Goal: Feedback & Contribution: Submit feedback/report problem

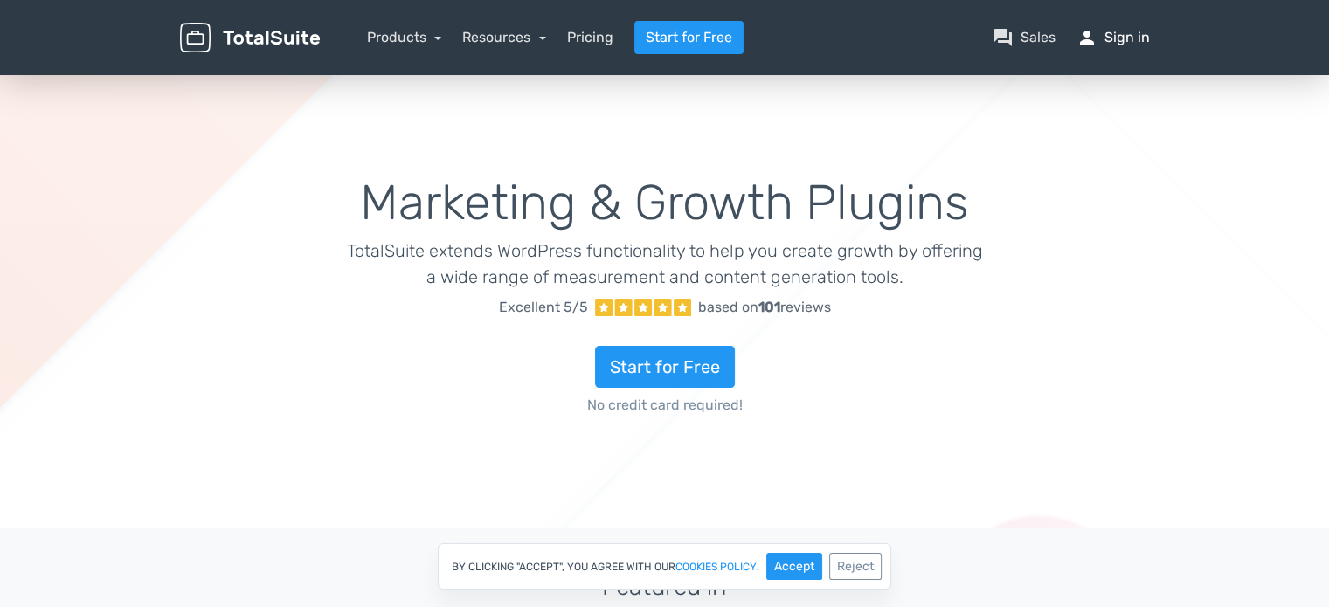
click at [1127, 31] on link "person Sign in" at bounding box center [1113, 37] width 73 height 21
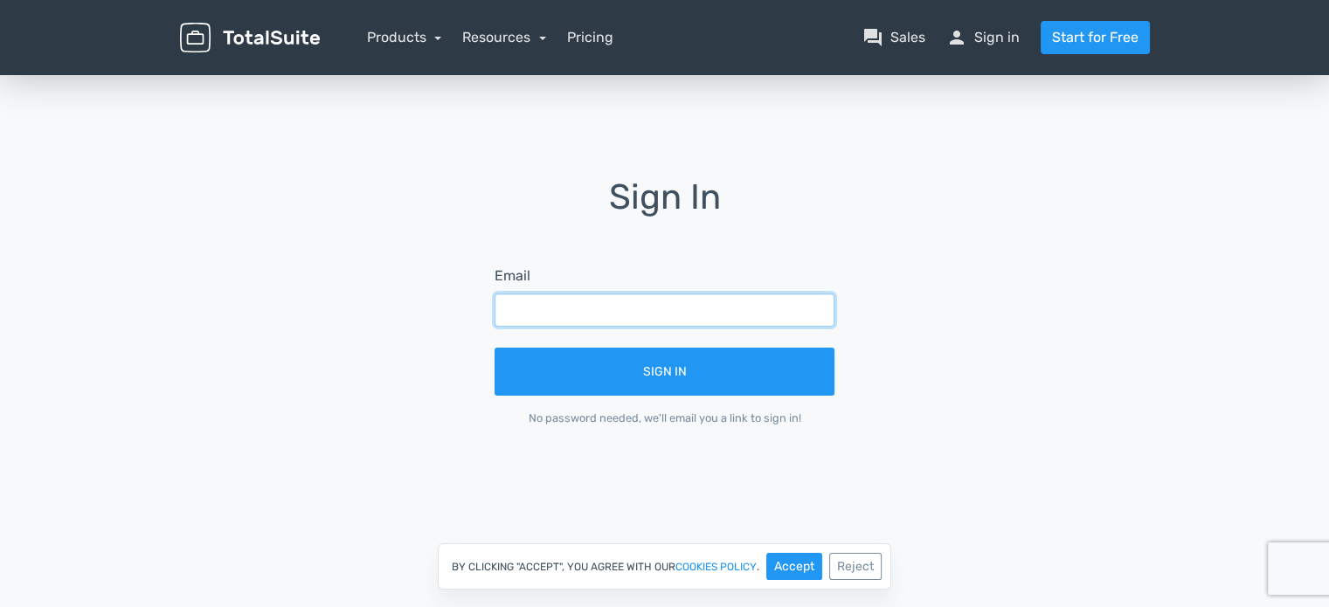
click at [648, 314] on input "text" at bounding box center [665, 310] width 340 height 33
type input "info@streamshub.org"
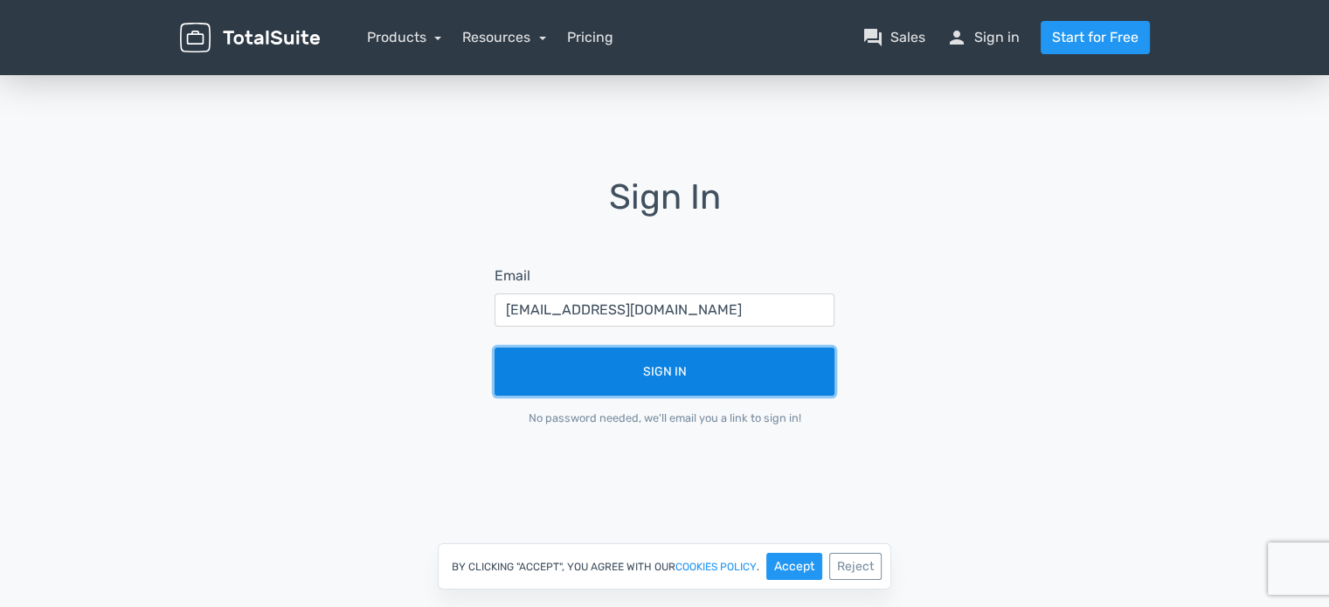
click at [636, 364] on button "Sign In" at bounding box center [665, 372] width 340 height 48
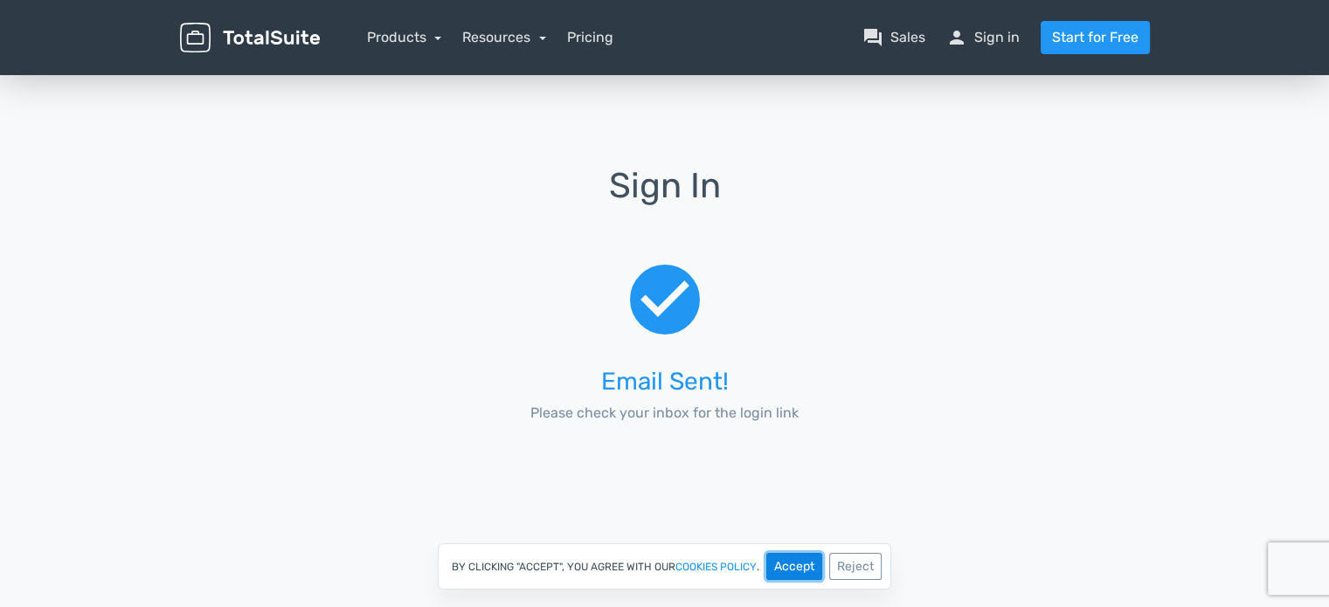
click at [801, 564] on button "Accept" at bounding box center [795, 566] width 56 height 27
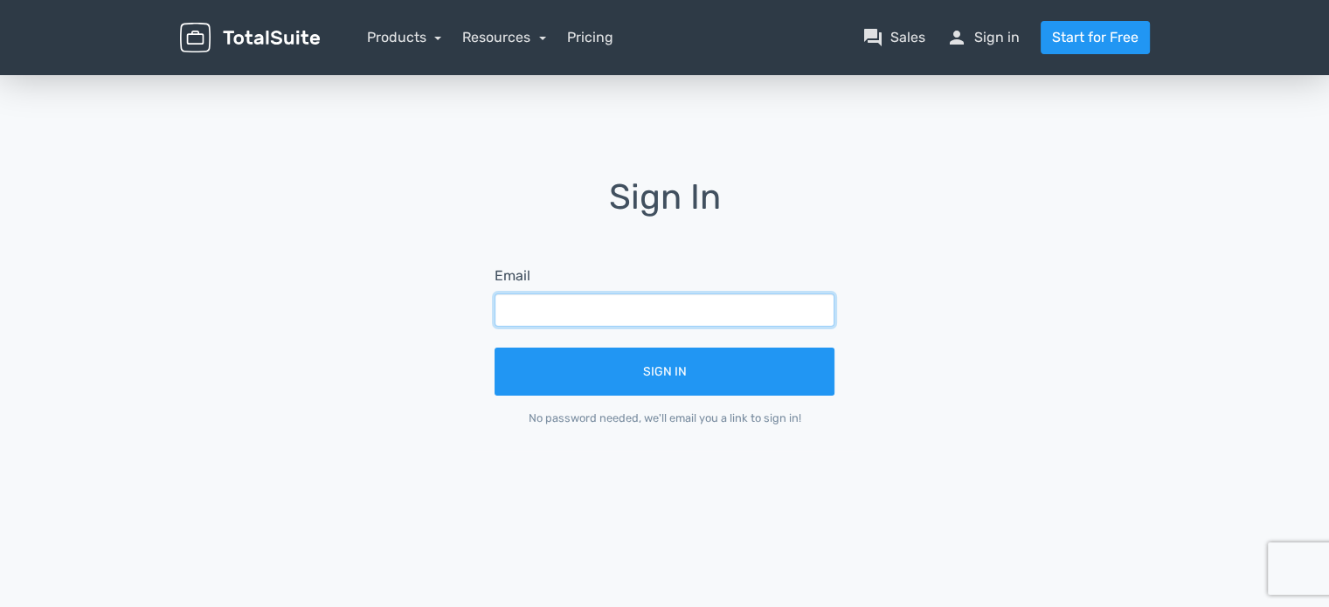
click at [717, 311] on input "text" at bounding box center [665, 310] width 340 height 33
type input "info@streamshub.org"
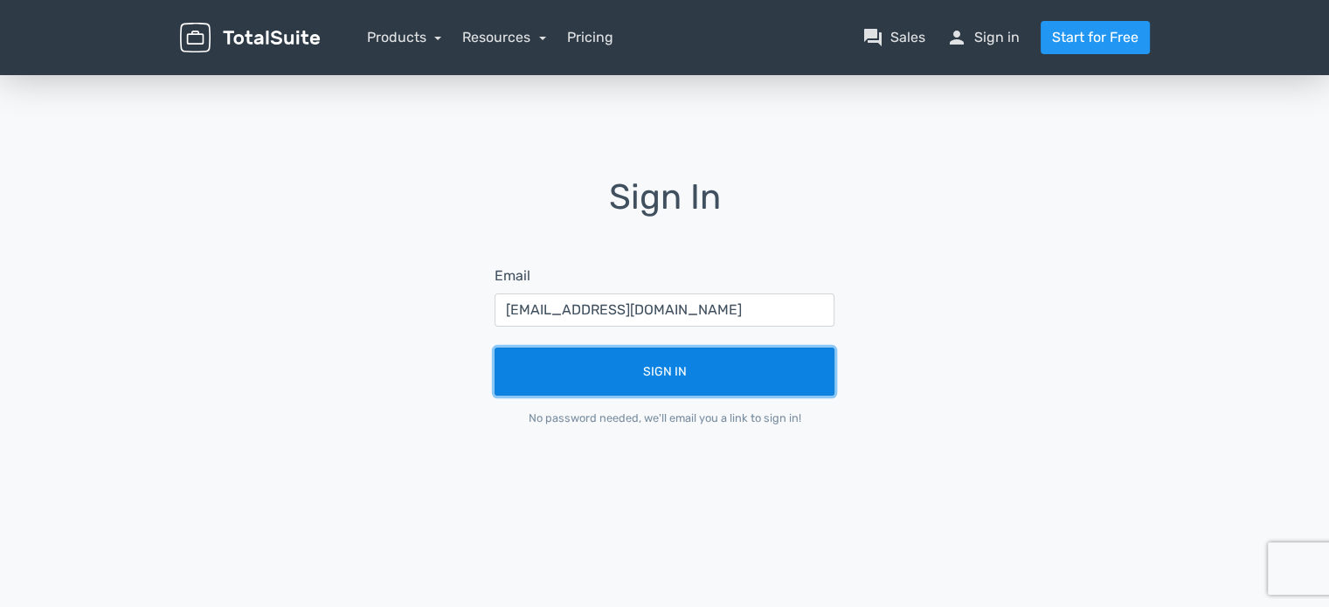
click at [701, 368] on button "Sign In" at bounding box center [665, 372] width 340 height 48
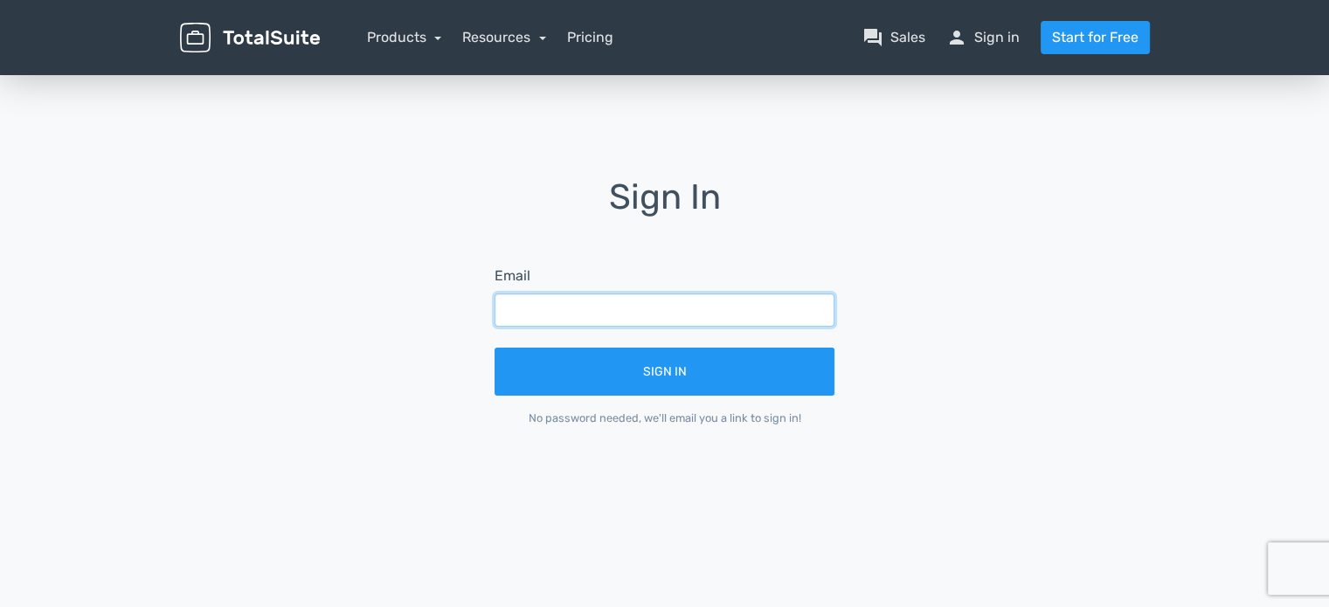
drag, startPoint x: 0, startPoint y: 0, endPoint x: 654, endPoint y: 311, distance: 724.1
click at [654, 311] on input "text" at bounding box center [665, 310] width 340 height 33
type input "[EMAIL_ADDRESS][DOMAIN_NAME]"
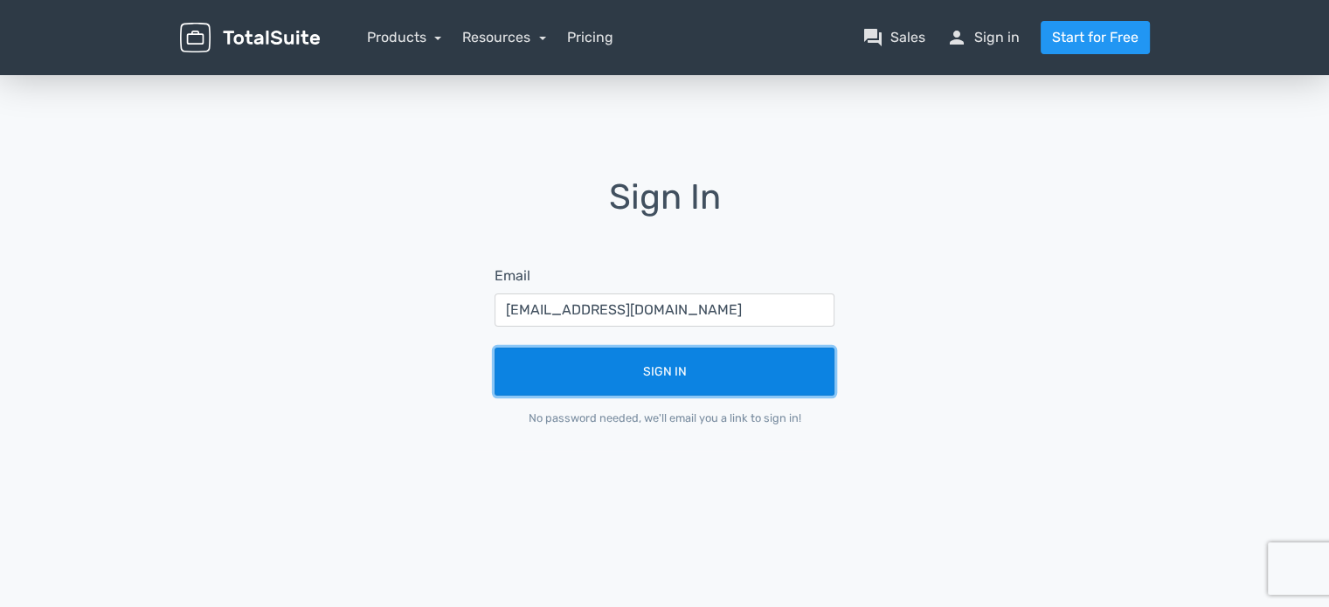
click at [673, 367] on button "Sign In" at bounding box center [665, 372] width 340 height 48
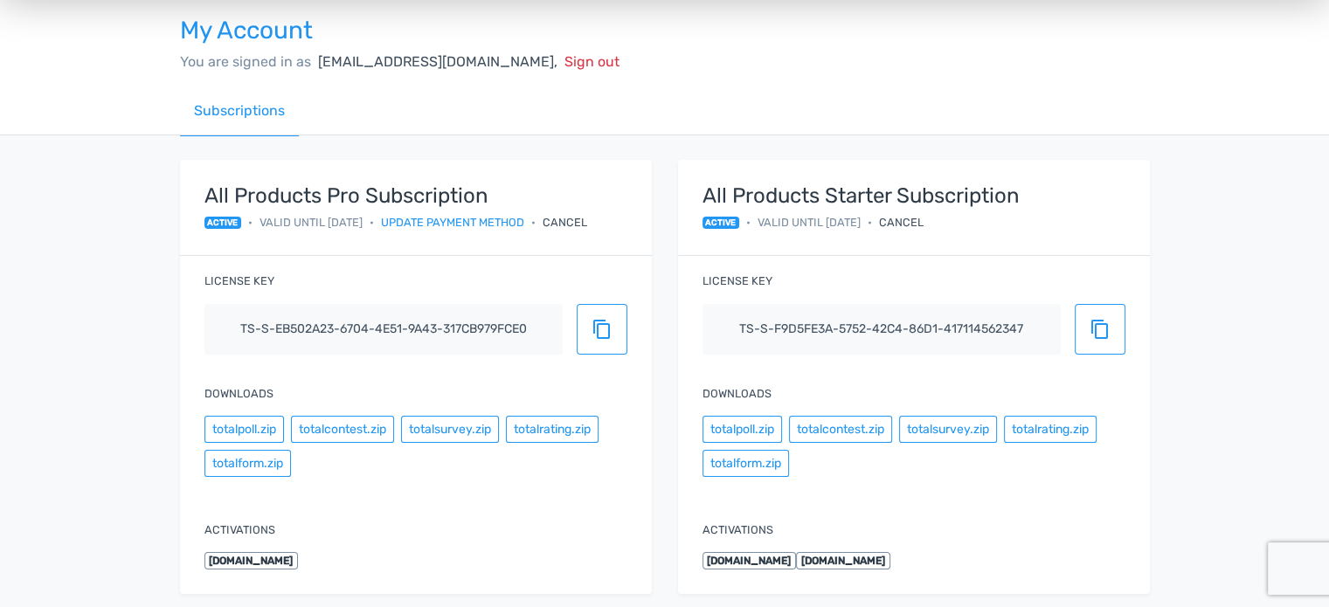
scroll to position [91, 0]
click at [367, 434] on button "totalcontest.zip" at bounding box center [342, 428] width 103 height 27
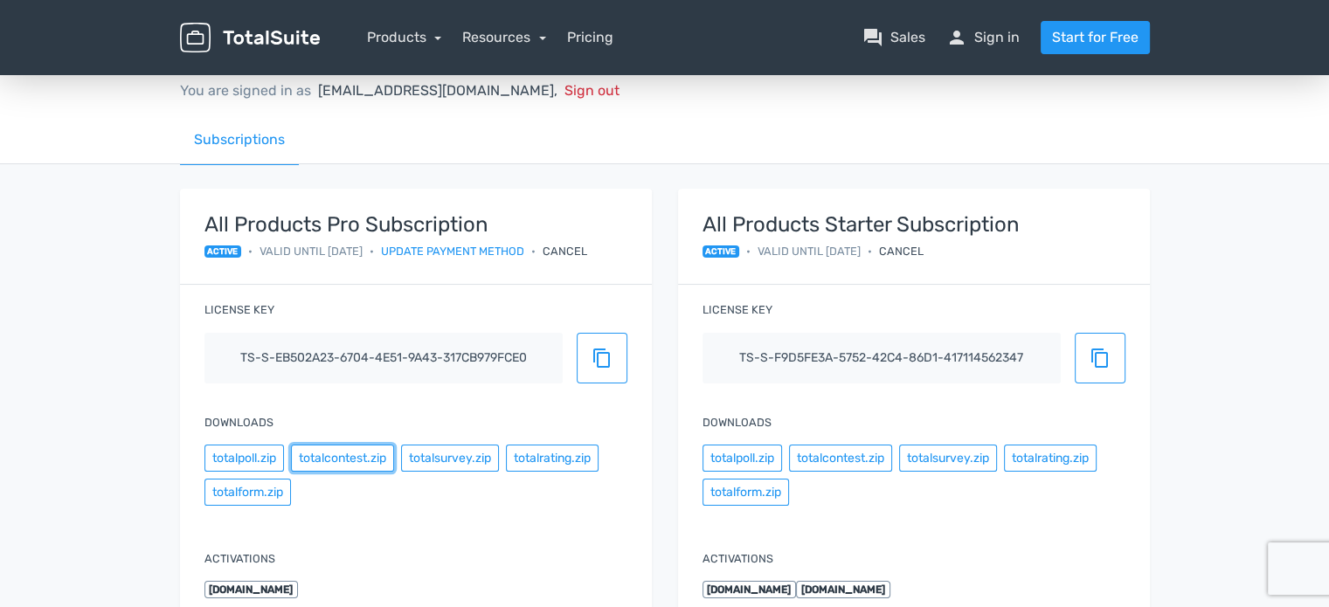
scroll to position [0, 0]
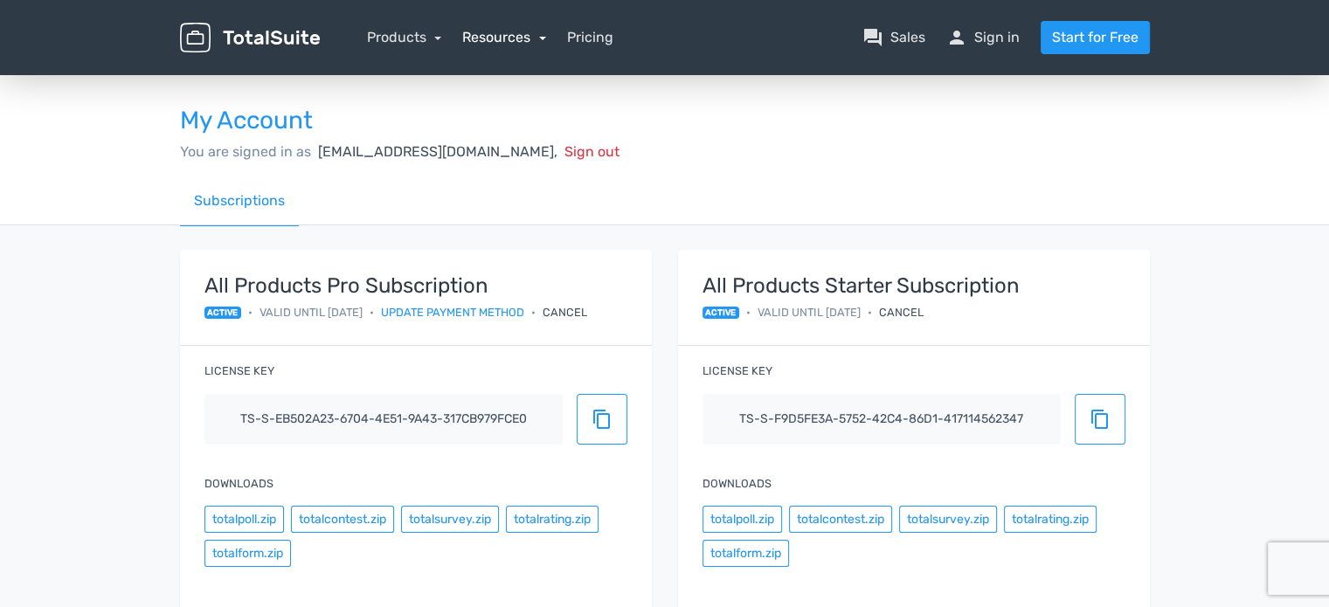
click at [542, 41] on link "Resources" at bounding box center [504, 37] width 84 height 17
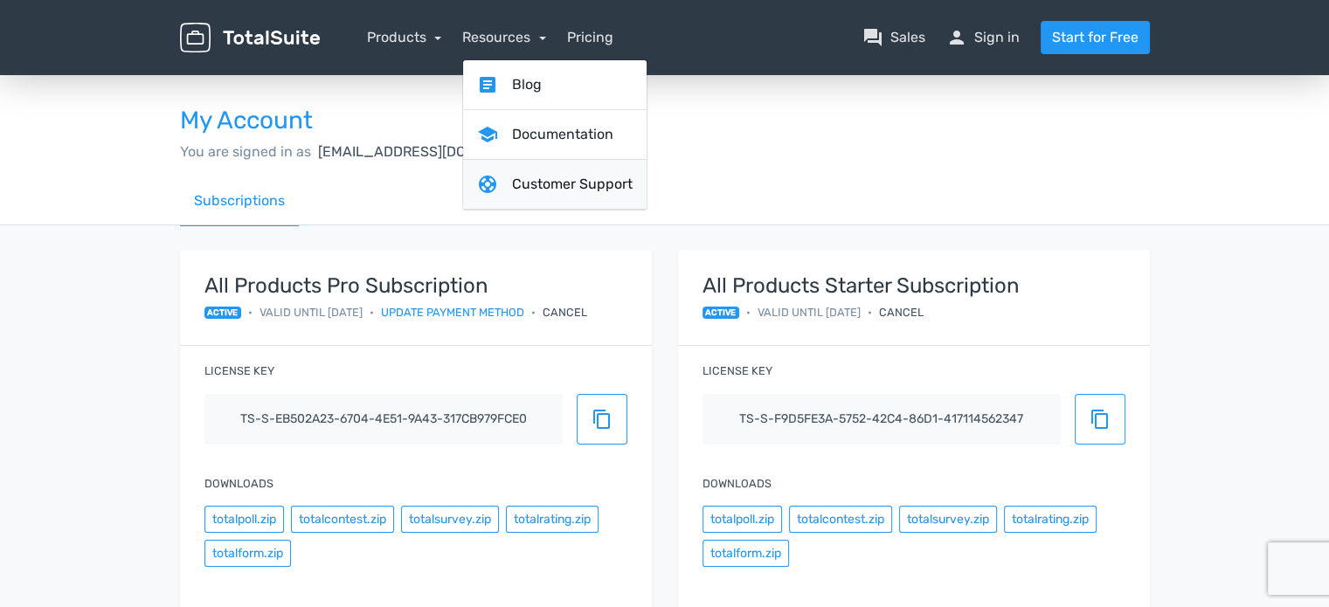
click at [546, 174] on link "support Customer Support" at bounding box center [555, 185] width 184 height 50
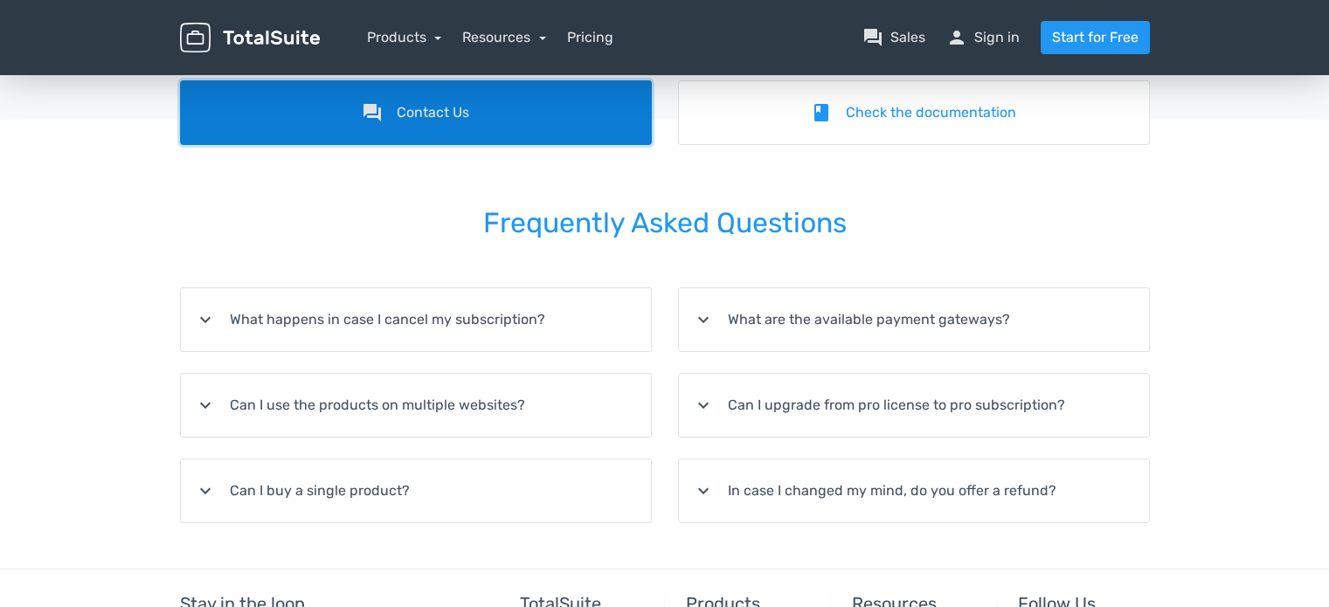
drag, startPoint x: 0, startPoint y: 0, endPoint x: 815, endPoint y: 170, distance: 832.1
click at [430, 116] on link "forum Contact Us" at bounding box center [416, 112] width 472 height 65
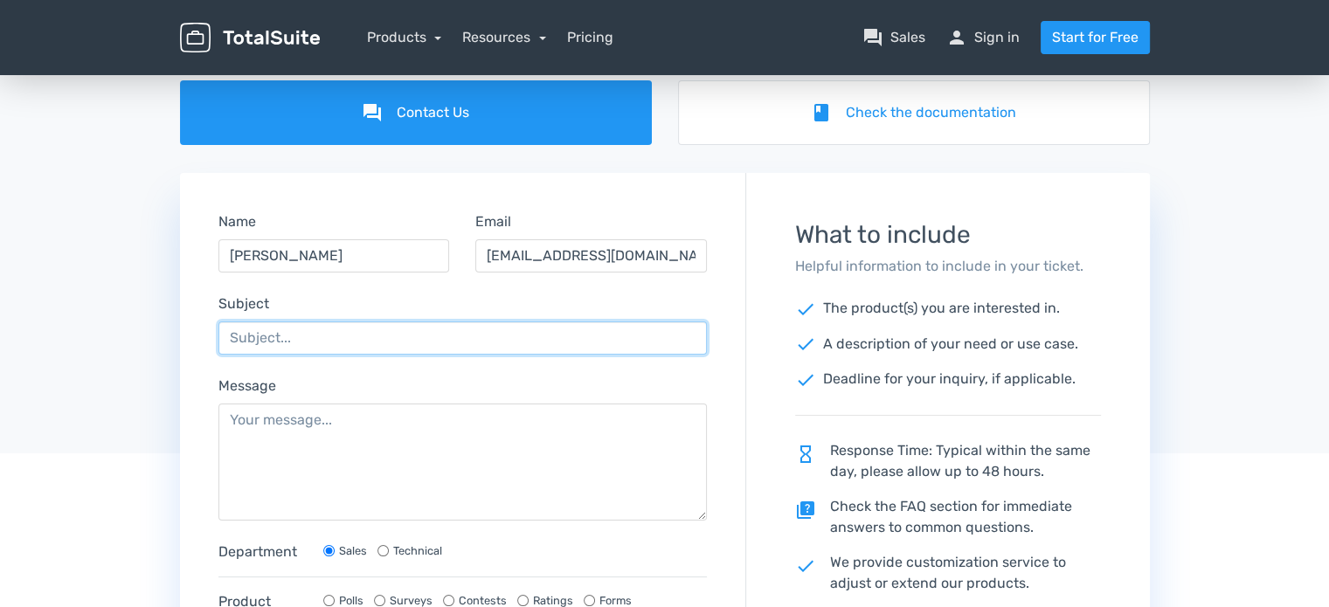
click at [334, 349] on input "Subject" at bounding box center [463, 338] width 489 height 33
type input "contest submission page displaying incorrectly"
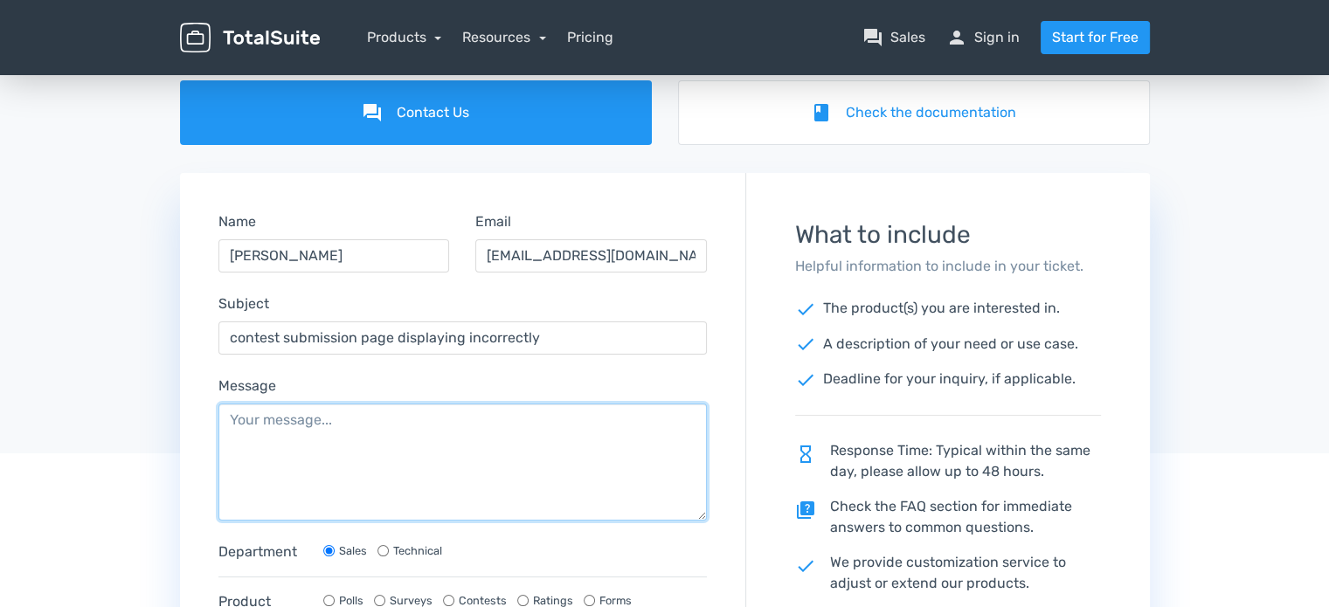
click at [475, 453] on textarea "Message" at bounding box center [463, 462] width 489 height 117
paste textarea "[URL][DOMAIN_NAME]"
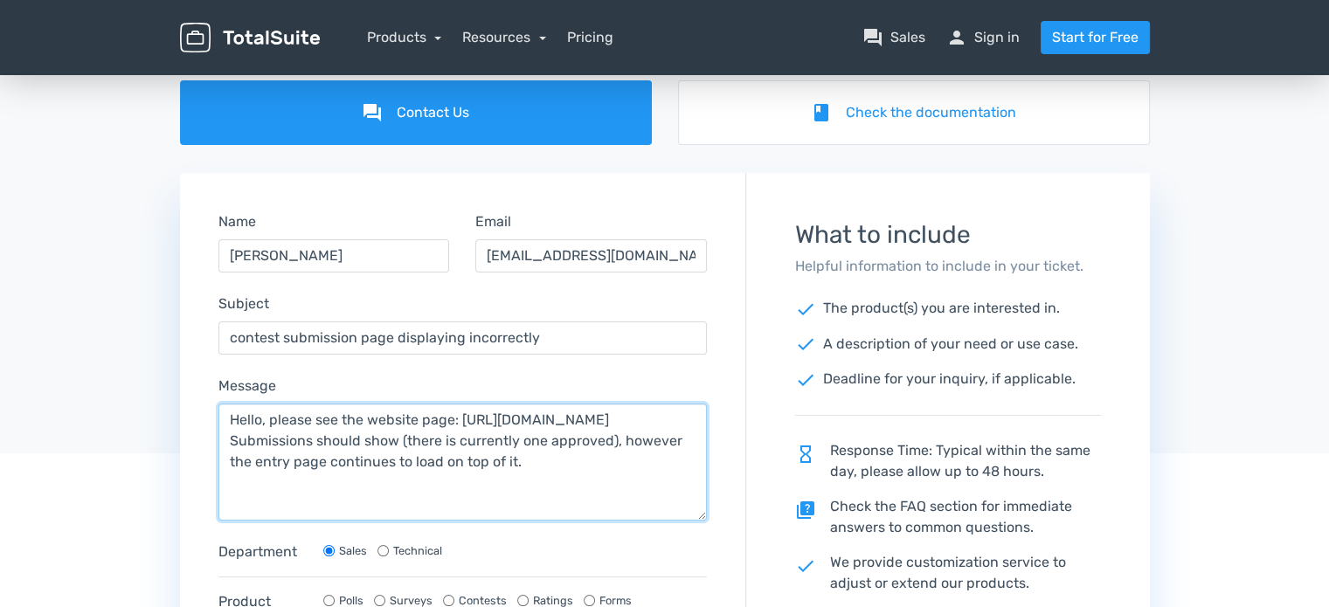
type textarea "Hello, please see the website page: [URL][DOMAIN_NAME] Submissions should show …"
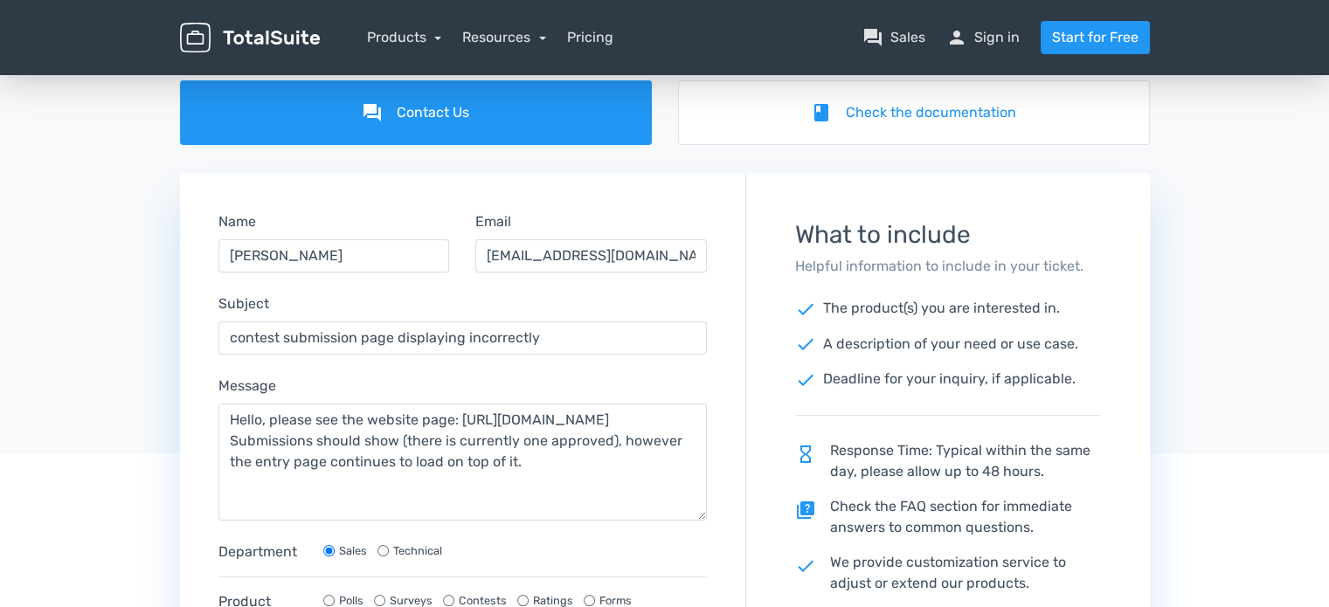
click at [388, 546] on input "Technical" at bounding box center [383, 550] width 11 height 11
radio input "true"
radio input "false"
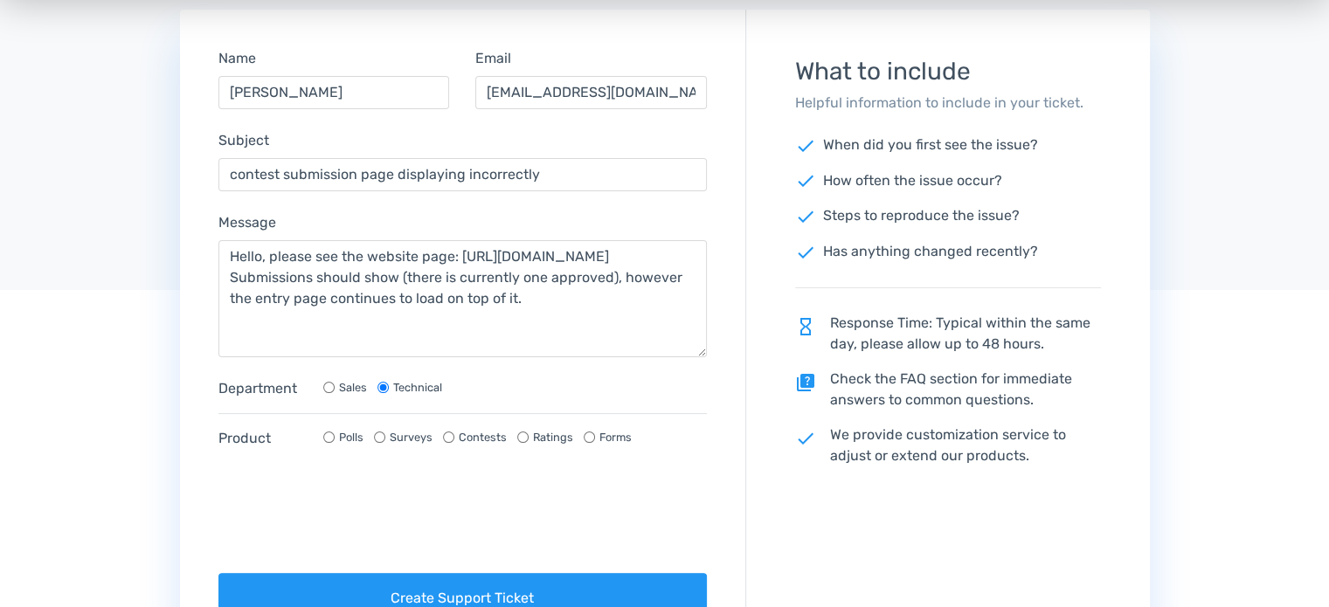
scroll to position [350, 0]
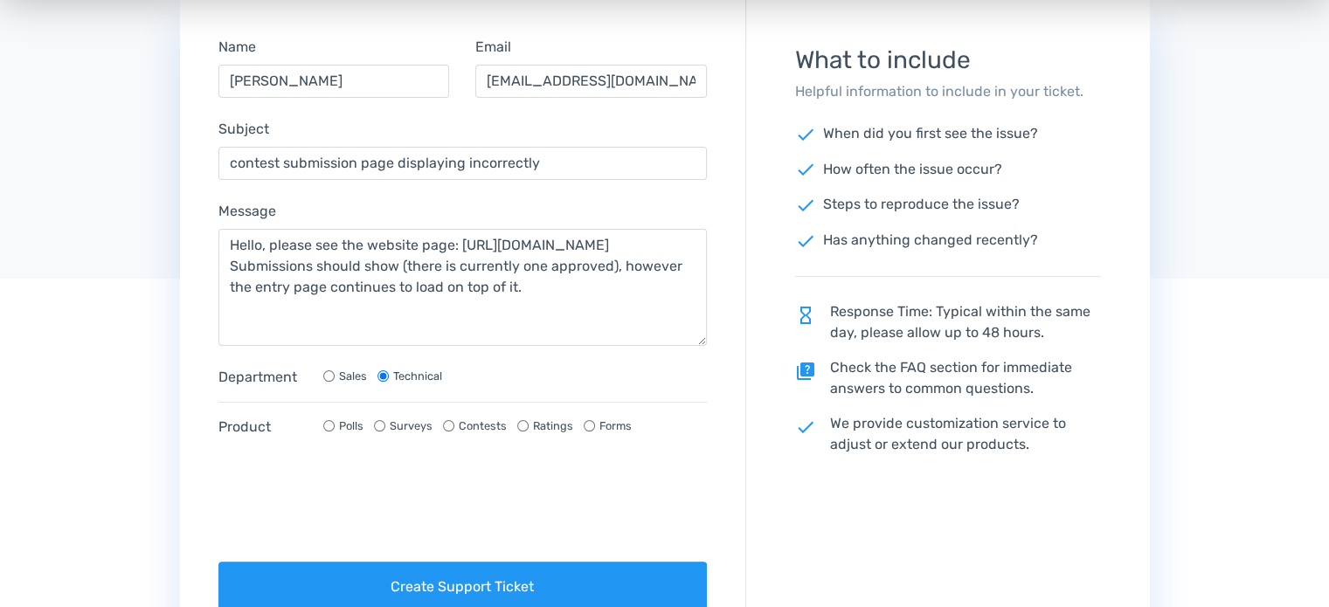
click at [453, 424] on div "Contests" at bounding box center [475, 426] width 64 height 17
click at [451, 418] on div "Contests" at bounding box center [475, 426] width 64 height 17
click at [448, 420] on input "Contests" at bounding box center [448, 425] width 11 height 11
radio input "true"
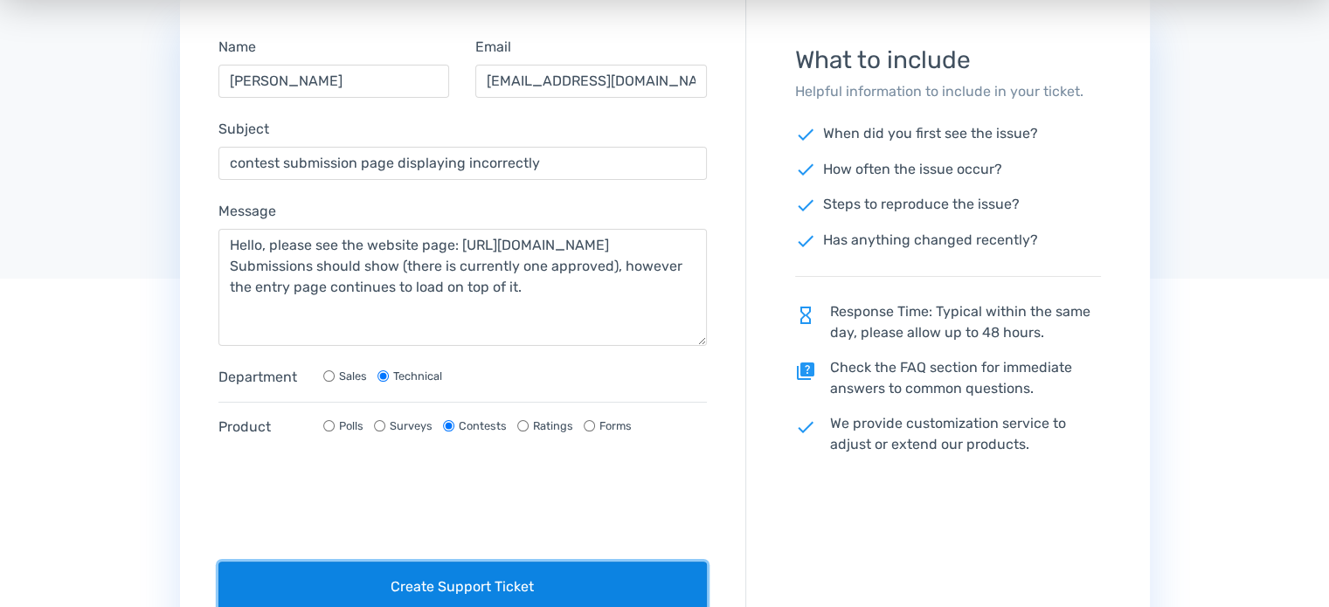
click at [495, 589] on button "Create Support Ticket" at bounding box center [463, 587] width 489 height 51
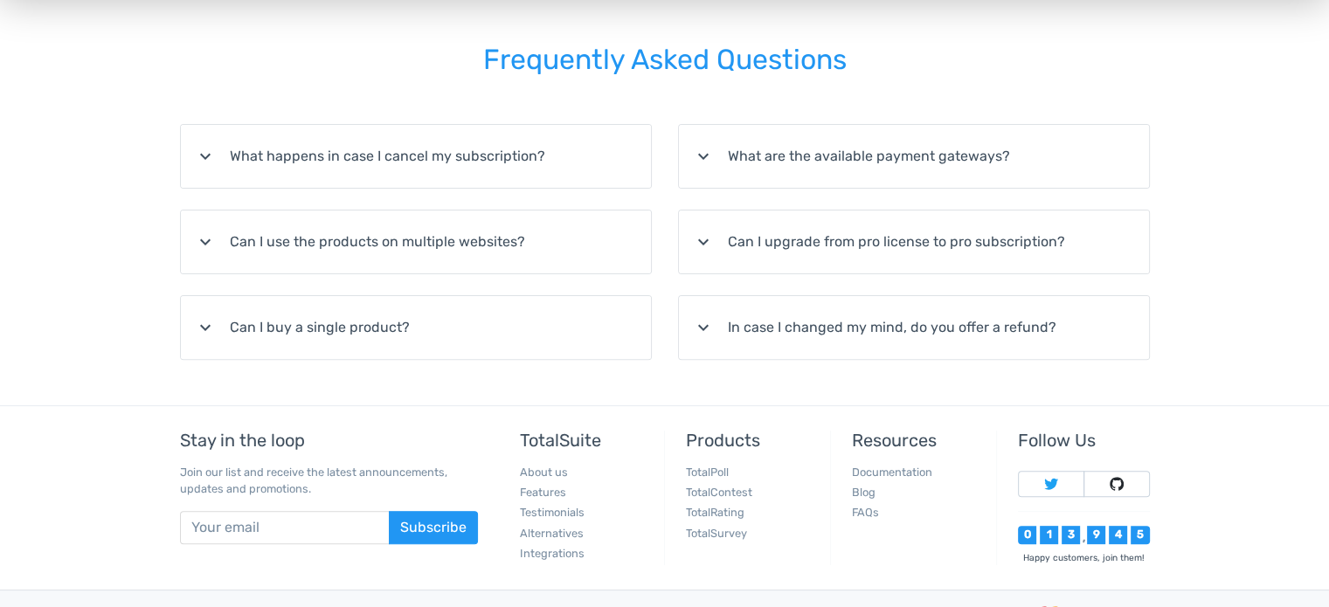
scroll to position [581, 0]
